Goal: Task Accomplishment & Management: Understand process/instructions

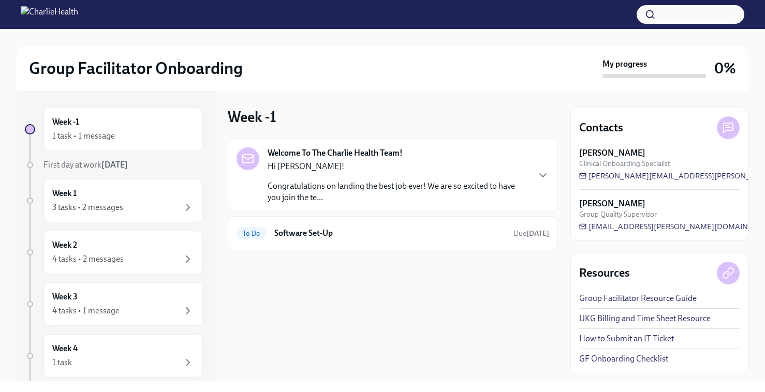
click at [372, 187] on p "Congratulations on landing the best job ever! We are so excited to have you joi…" at bounding box center [397, 192] width 261 height 23
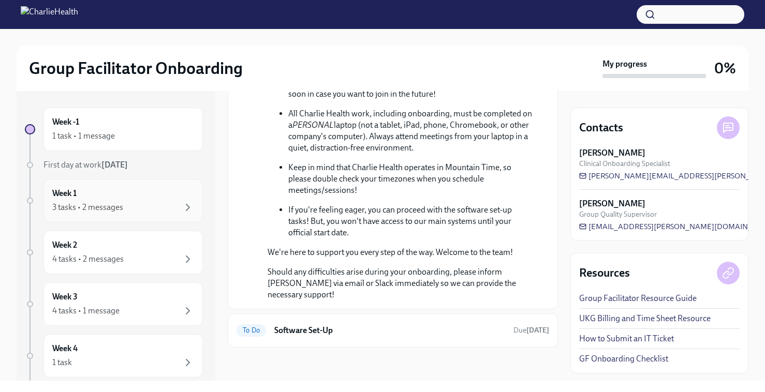
click at [118, 208] on div "3 tasks • 2 messages" at bounding box center [87, 207] width 71 height 11
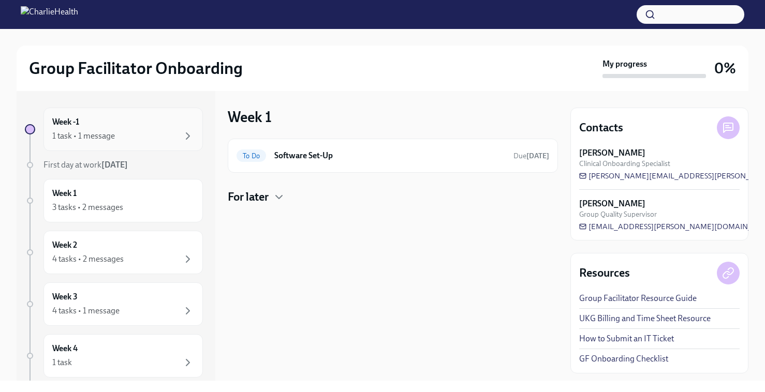
click at [135, 131] on div "1 task • 1 message" at bounding box center [123, 136] width 142 height 12
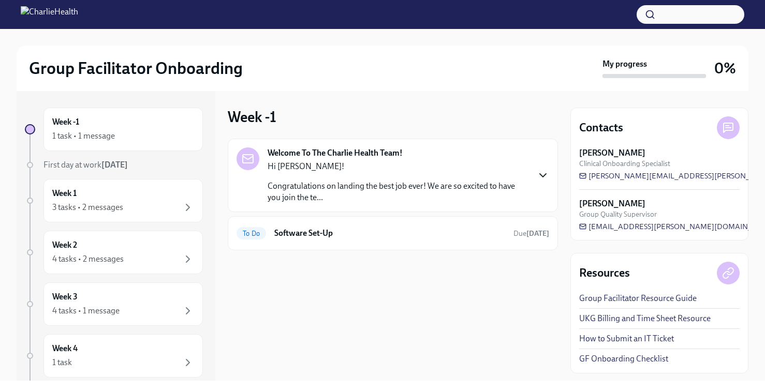
click at [543, 173] on icon "button" at bounding box center [542, 175] width 12 height 12
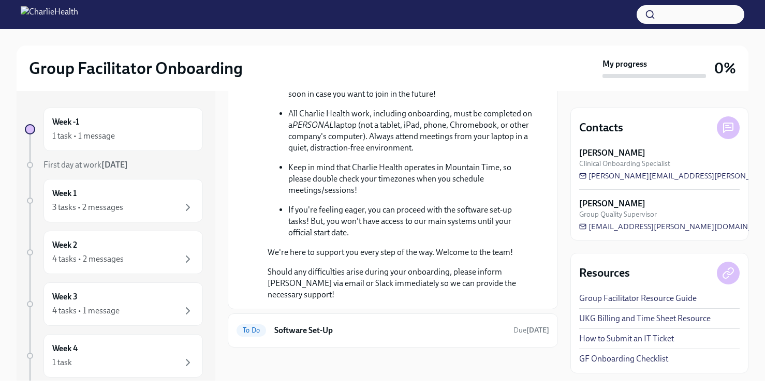
scroll to position [476, 0]
click at [335, 337] on div "To Do Software Set-Up Due [DATE]" at bounding box center [392, 330] width 312 height 17
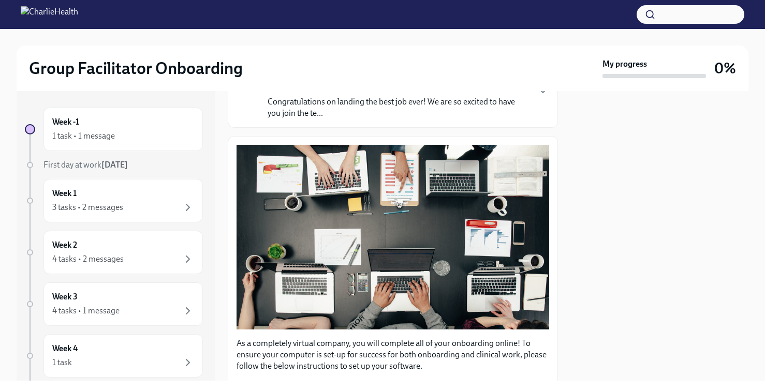
scroll to position [287, 0]
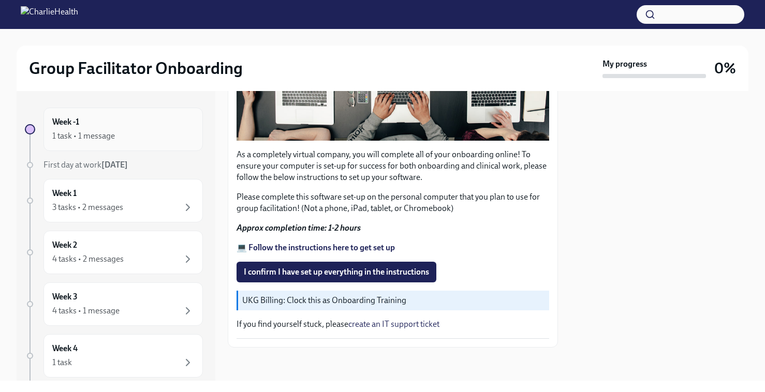
click at [135, 132] on div "1 task • 1 message" at bounding box center [123, 136] width 142 height 12
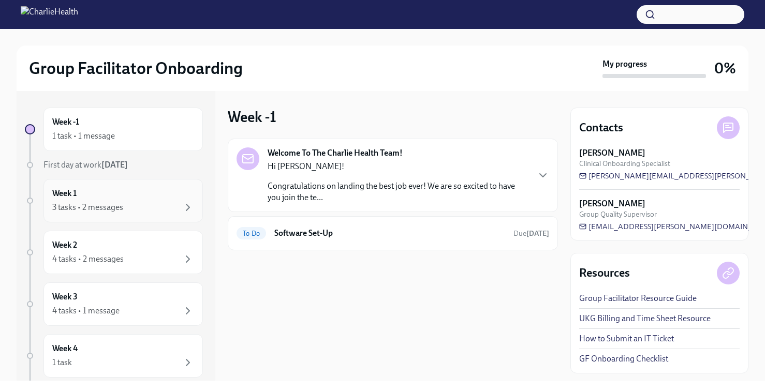
click at [175, 217] on div "Week 1 3 tasks • 2 messages" at bounding box center [122, 200] width 159 height 43
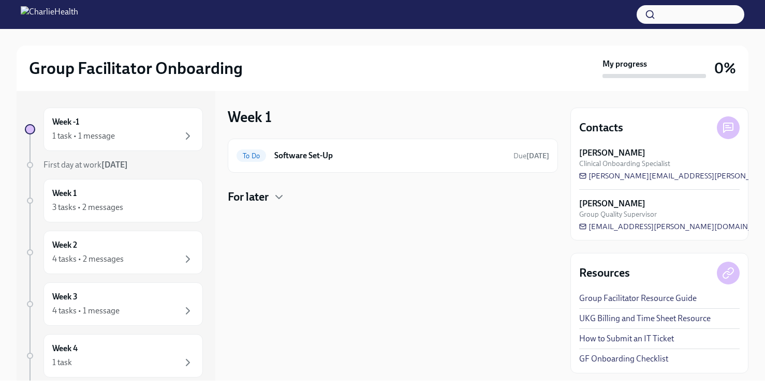
click at [273, 193] on div "For later" at bounding box center [393, 197] width 330 height 16
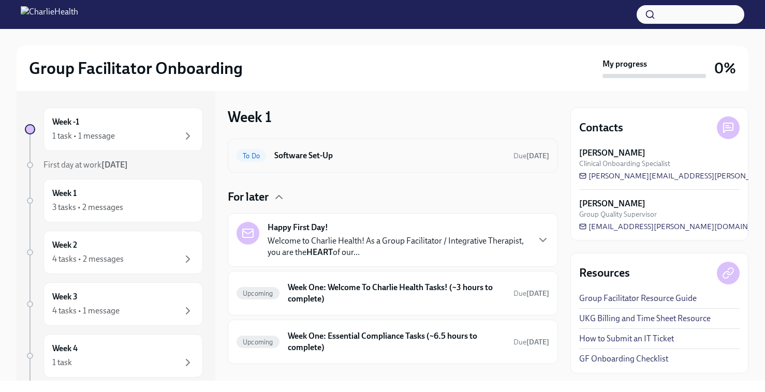
click at [368, 152] on h6 "Software Set-Up" at bounding box center [389, 155] width 231 height 11
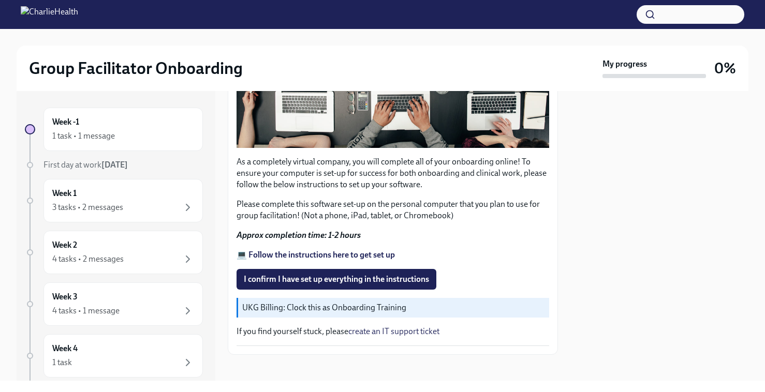
scroll to position [287, 0]
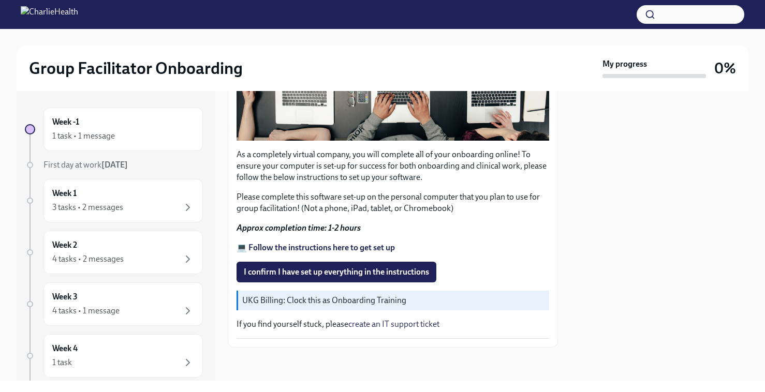
click at [363, 246] on strong "💻 Follow the instructions here to get set up" at bounding box center [315, 248] width 158 height 10
